Goal: Information Seeking & Learning: Learn about a topic

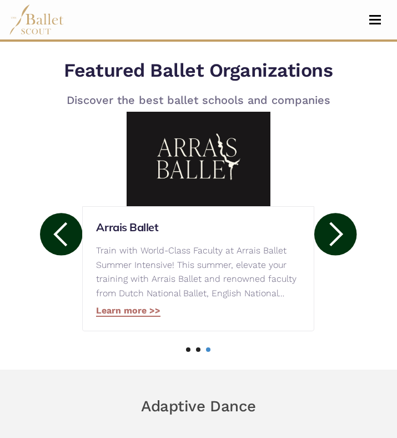
scroll to position [692, 0]
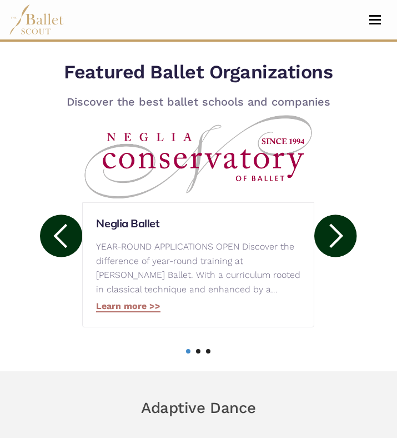
click at [340, 242] on circle at bounding box center [335, 235] width 42 height 42
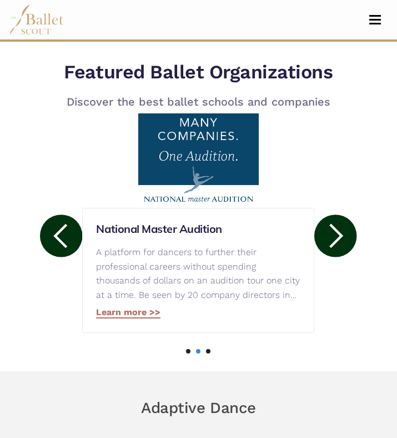
click at [334, 233] on circle at bounding box center [335, 235] width 42 height 42
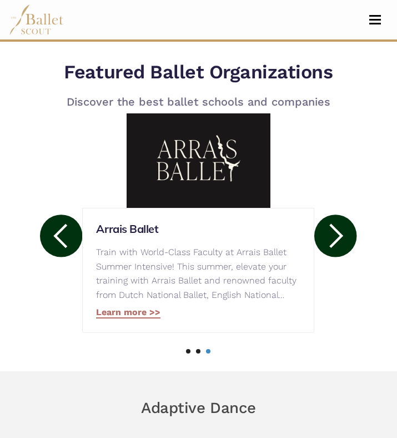
click at [46, 246] on circle at bounding box center [61, 235] width 42 height 42
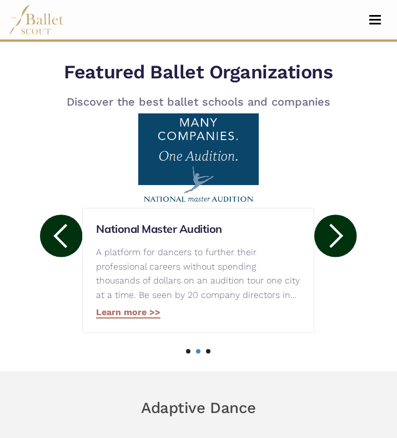
click at [46, 246] on circle at bounding box center [61, 235] width 42 height 42
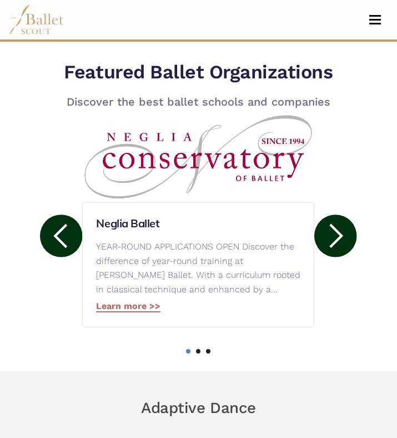
click at [46, 246] on circle at bounding box center [61, 235] width 42 height 42
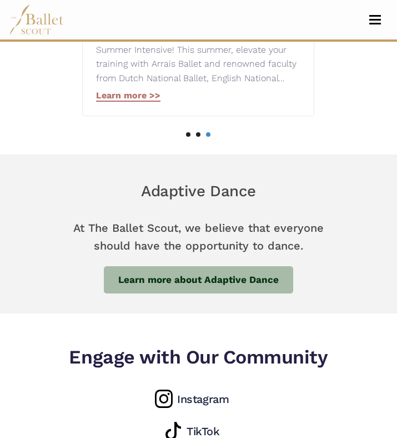
scroll to position [908, 0]
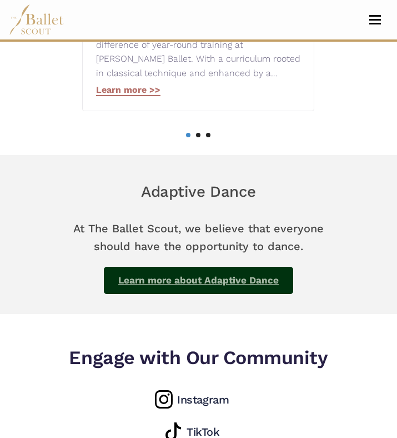
click at [259, 278] on link "Learn more about Adaptive Dance" at bounding box center [198, 281] width 189 height 28
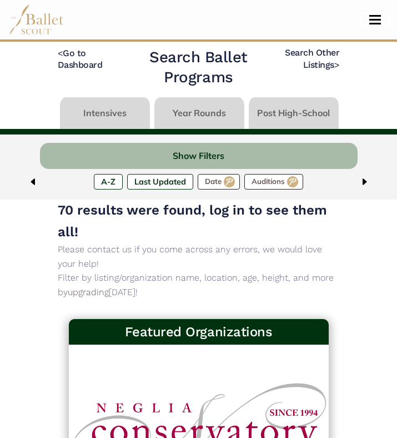
click at [379, 15] on span "Toggle navigation" at bounding box center [375, 16] width 12 height 2
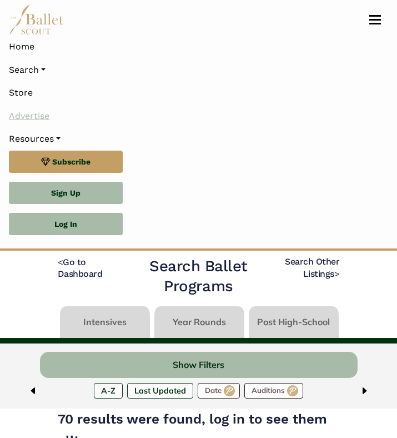
click at [27, 122] on link "Advertise" at bounding box center [198, 115] width 379 height 23
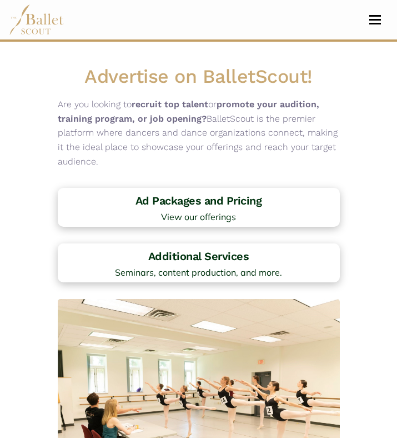
click at [372, 26] on nav "Home Search Organizations Programs Auditions Jobs" at bounding box center [198, 19] width 379 height 39
click at [380, 16] on span "Toggle navigation" at bounding box center [375, 16] width 12 height 2
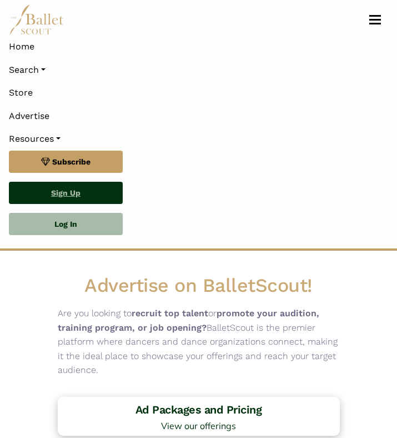
click at [88, 200] on link "Sign Up" at bounding box center [66, 193] width 114 height 22
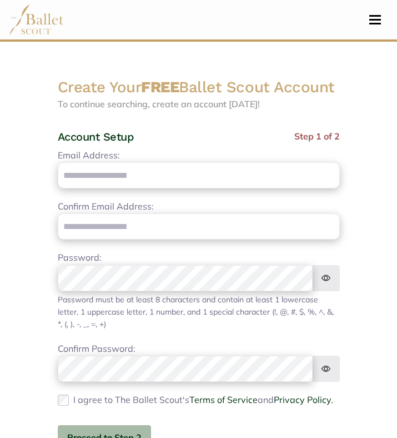
click at [376, 9] on nav "Home Search Organizations Programs Auditions Jobs" at bounding box center [198, 19] width 379 height 39
click at [373, 16] on span "Toggle navigation" at bounding box center [375, 16] width 12 height 2
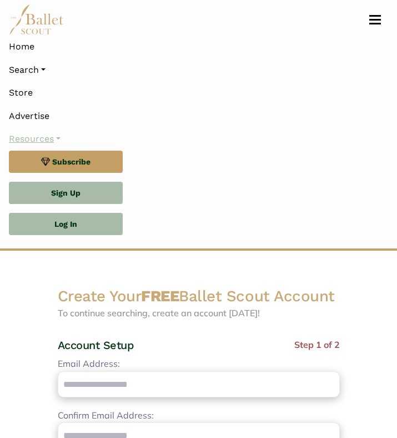
click at [62, 138] on link "Resources" at bounding box center [198, 138] width 379 height 23
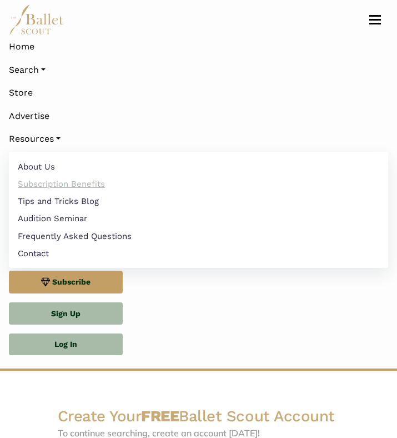
click at [61, 185] on link "Subscription Benefits" at bounding box center [198, 183] width 379 height 17
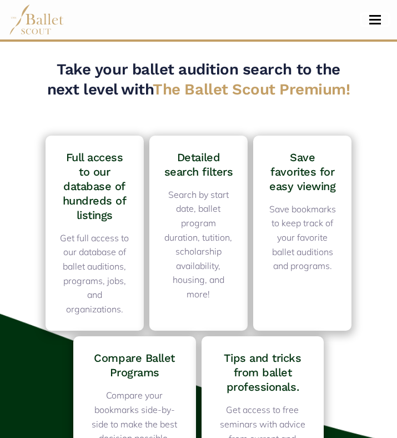
click at [367, 21] on button "Toggle navigation" at bounding box center [375, 19] width 26 height 11
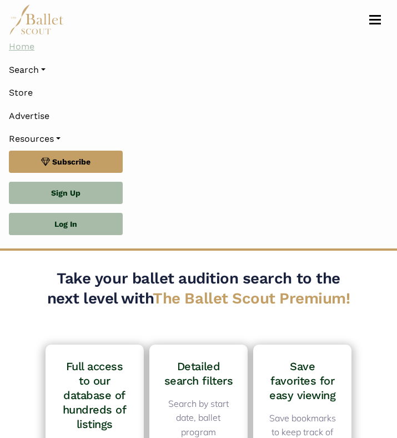
click at [31, 52] on link "Home" at bounding box center [198, 46] width 379 height 23
